Goal: Book appointment/travel/reservation

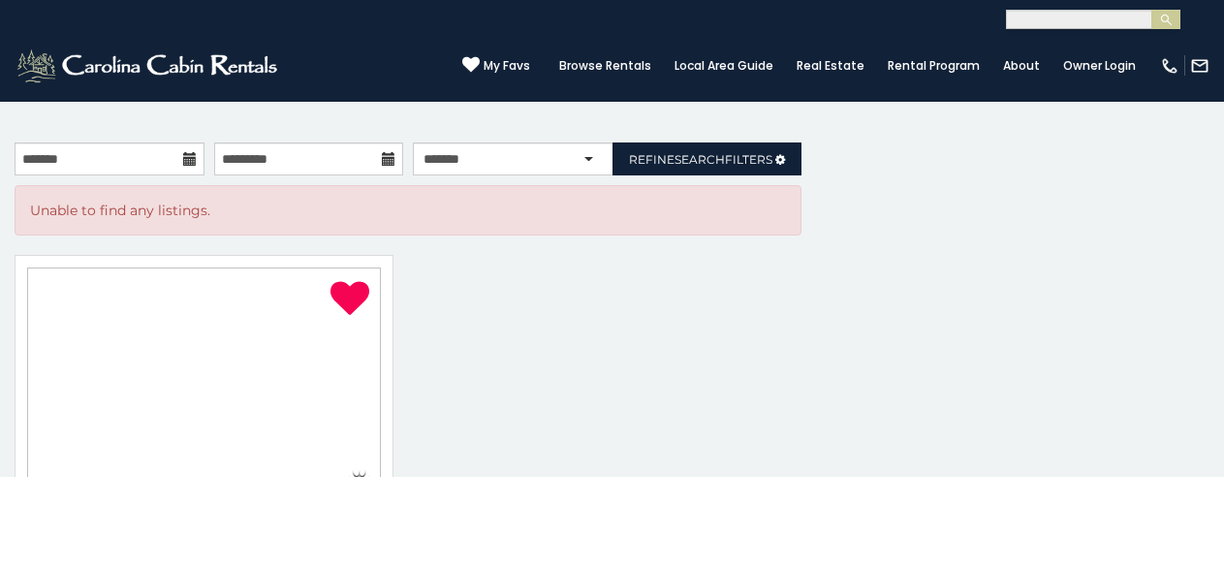
click at [0, 0] on div "Amenities Fireplace Air Conditioning 3-D Walkthrough Club Membership Community …" at bounding box center [0, 0] width 0 height 0
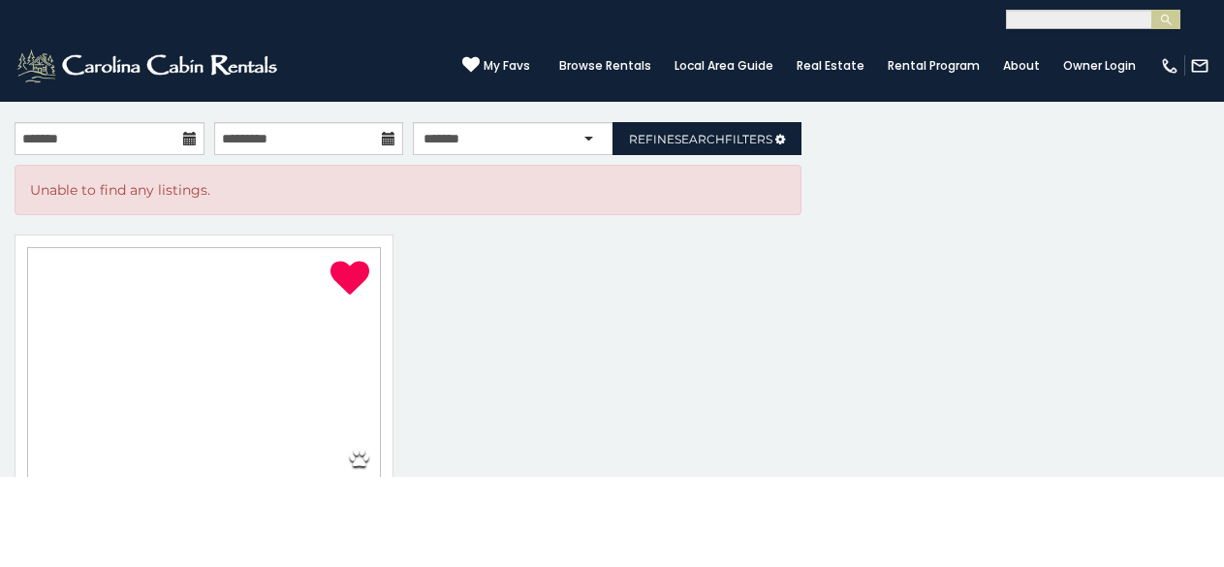
scroll to position [83, 0]
click at [0, 0] on div "**********" at bounding box center [0, 0] width 0 height 0
drag, startPoint x: 84, startPoint y: 211, endPoint x: 84, endPoint y: 224, distance: 12.6
click at [0, 0] on div "3-D Walkthrough" at bounding box center [0, 0] width 0 height 0
click at [0, 0] on div "Amenities Fireplace Air Conditioning 3-D Walkthrough Club Membership Community …" at bounding box center [0, 0] width 0 height 0
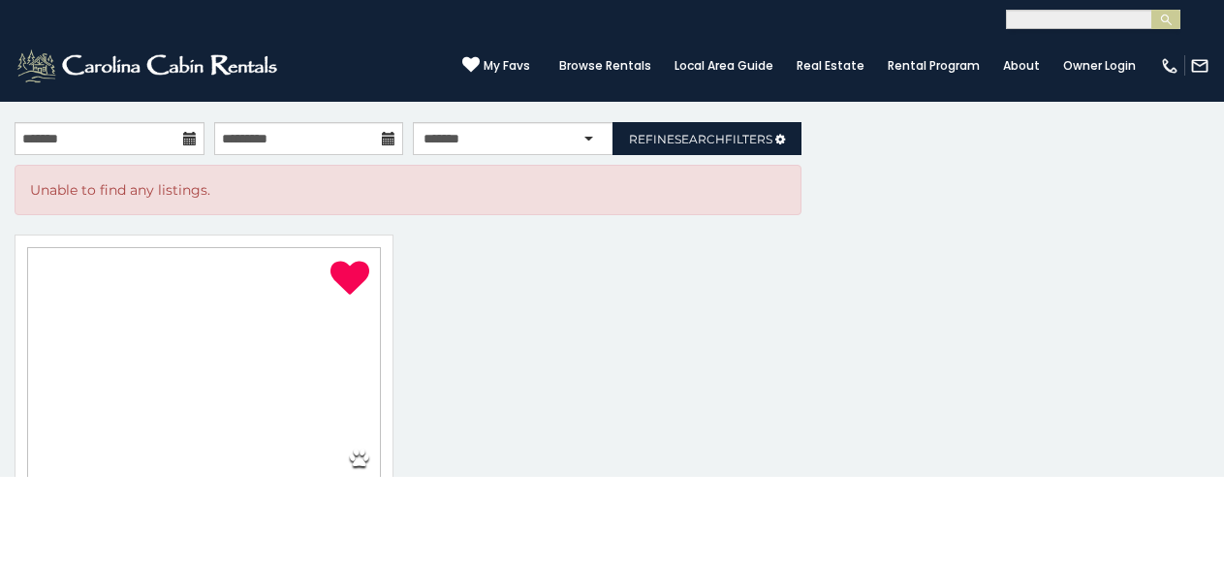
click at [0, 0] on button "×" at bounding box center [0, 0] width 0 height 0
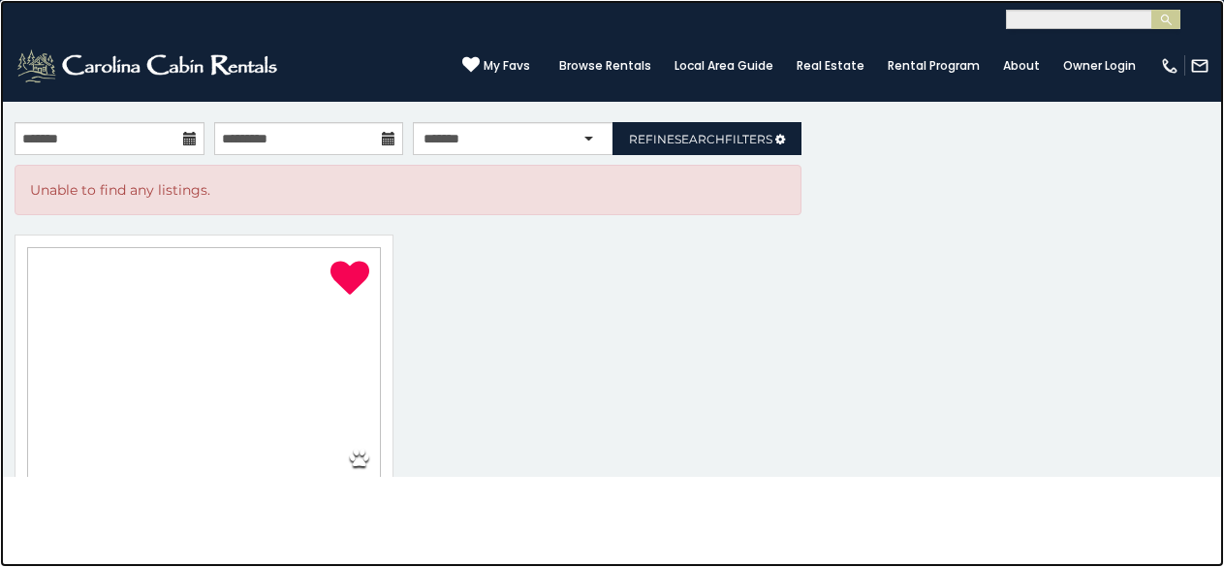
click at [458, 234] on link at bounding box center [612, 283] width 1224 height 567
